Goal: Information Seeking & Learning: Learn about a topic

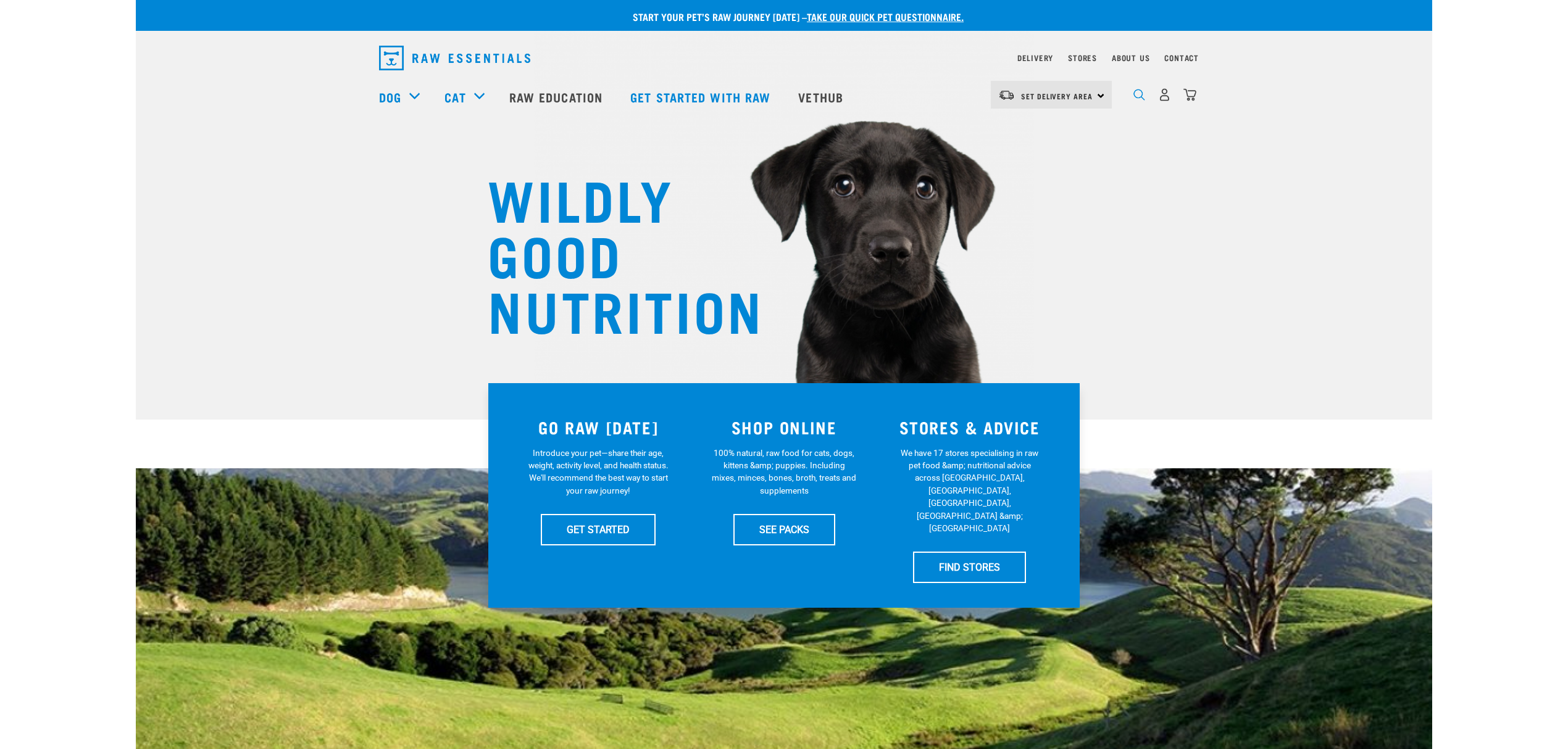
click at [1140, 97] on img "dropdown navigation" at bounding box center [1140, 95] width 12 height 12
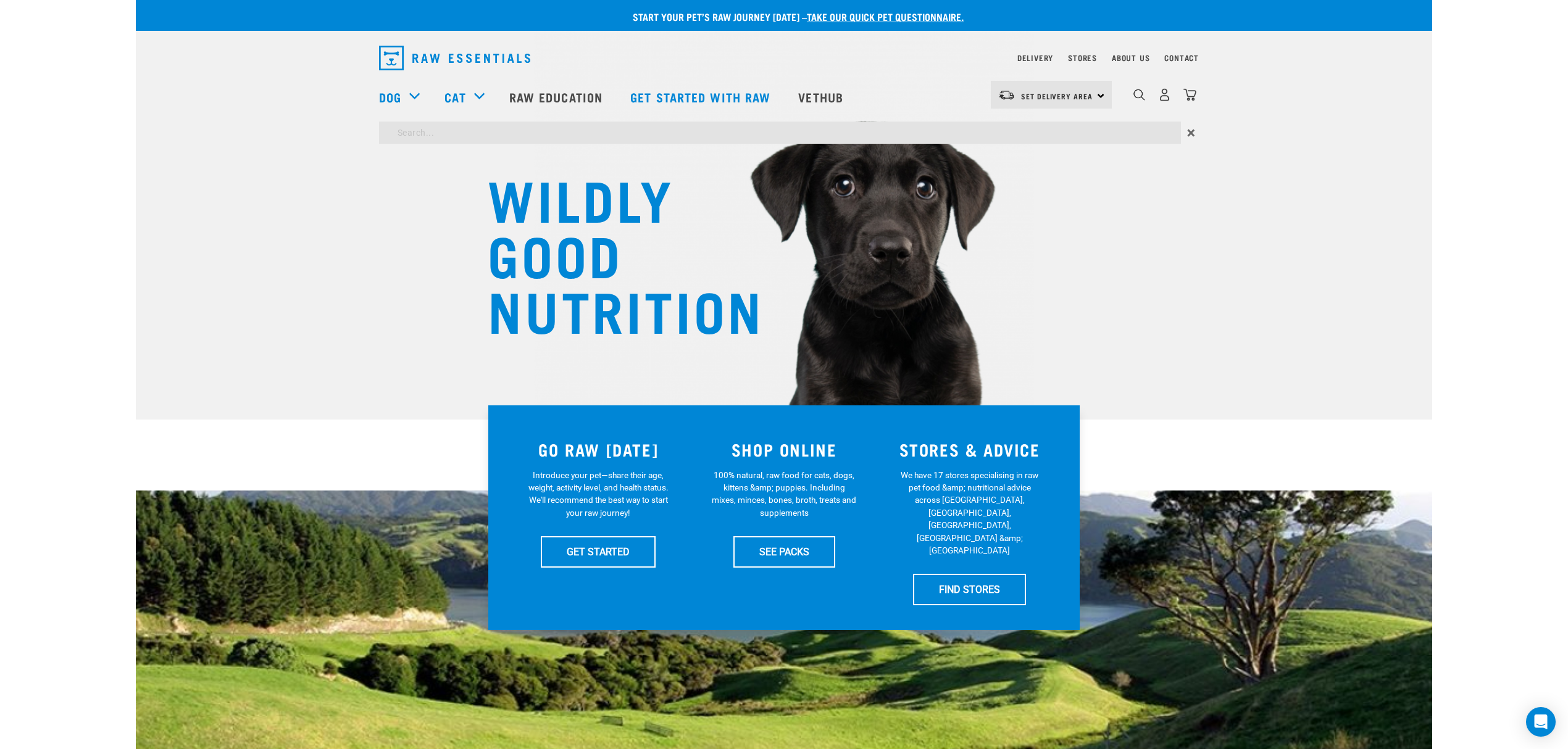
click at [398, 129] on input "search" at bounding box center [780, 133] width 802 height 22
type input "flea"
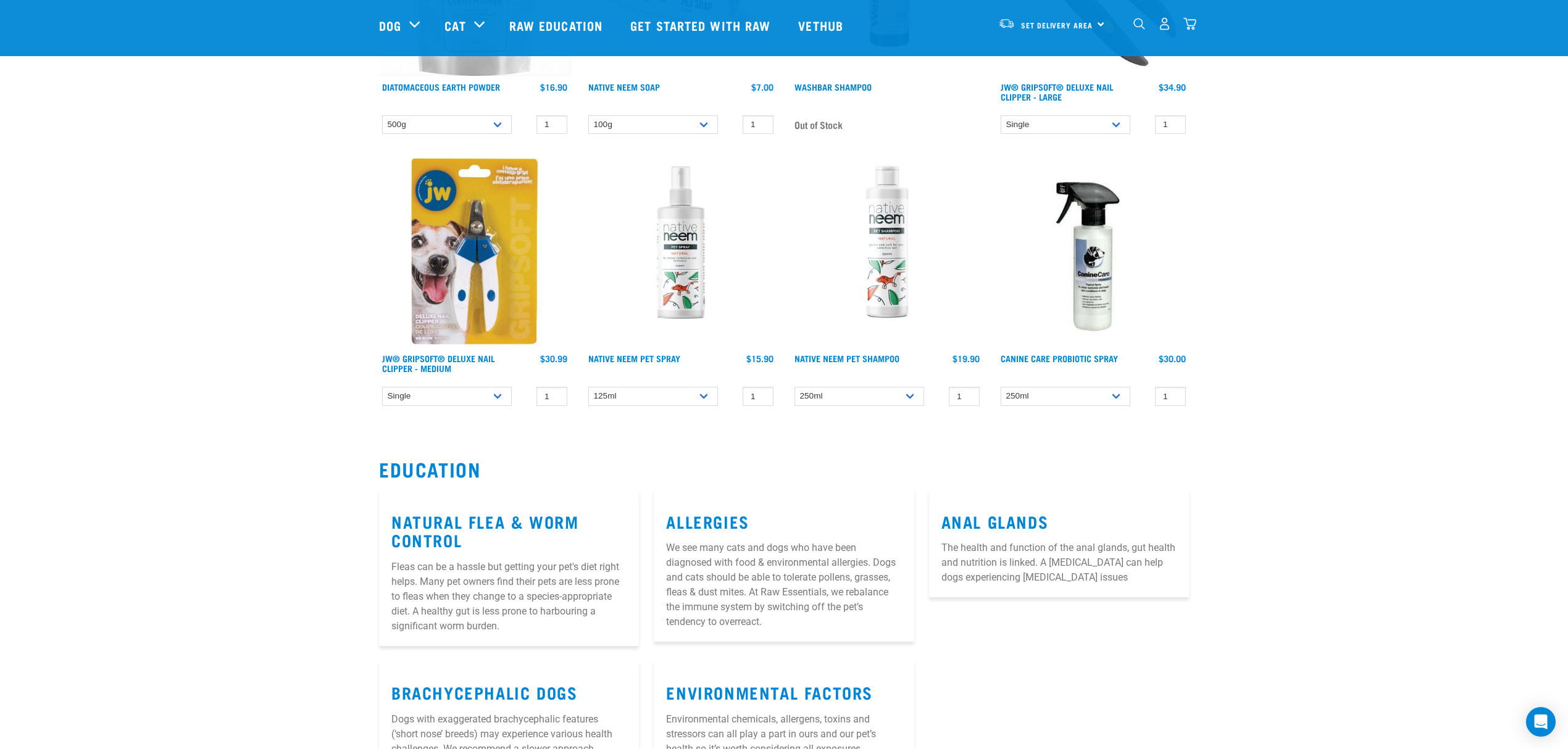
scroll to position [576, 0]
click at [475, 524] on link "Natural Flea & Worm Control" at bounding box center [485, 530] width 187 height 28
